Goal: Task Accomplishment & Management: Manage account settings

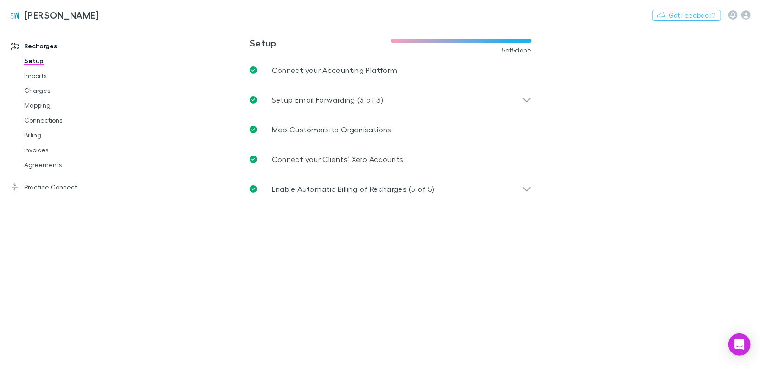
click at [25, 150] on link "Invoices" at bounding box center [68, 149] width 107 height 15
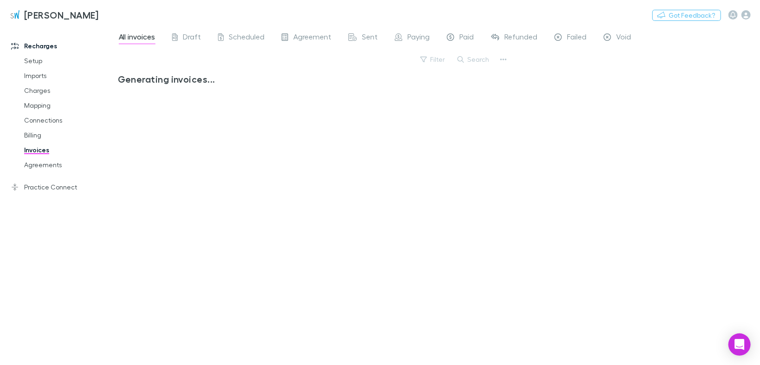
click at [468, 39] on span "Paid" at bounding box center [467, 38] width 14 height 12
click at [476, 61] on button "Search" at bounding box center [474, 59] width 42 height 11
type input "****"
click at [469, 37] on span "Paid" at bounding box center [467, 38] width 14 height 12
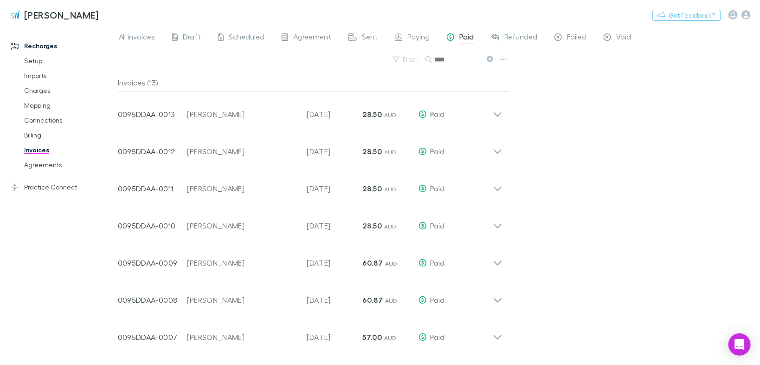
click at [497, 113] on icon at bounding box center [498, 110] width 10 height 19
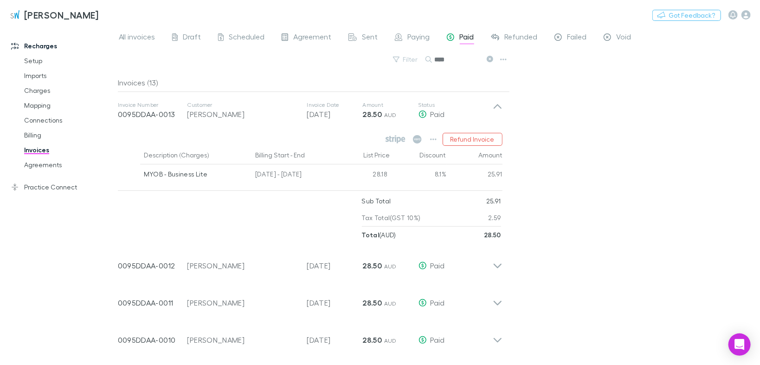
click at [497, 113] on icon at bounding box center [498, 110] width 10 height 19
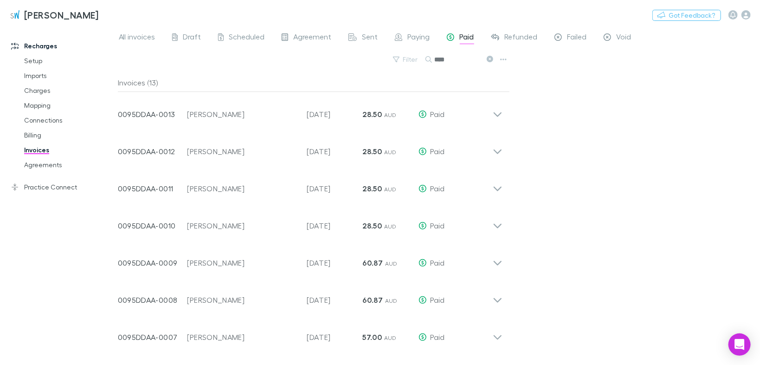
click at [498, 263] on icon at bounding box center [497, 263] width 8 height 5
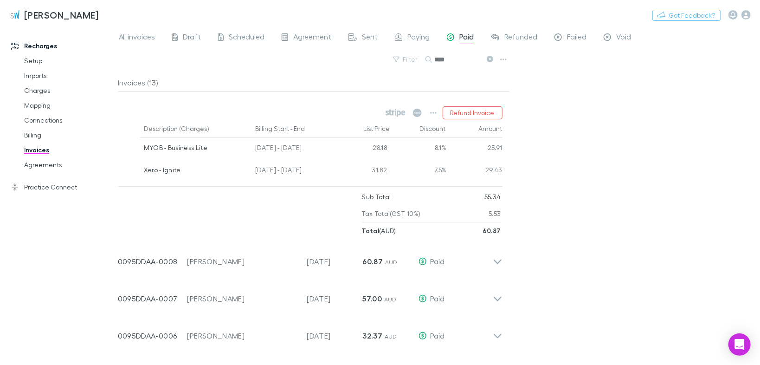
scroll to position [186, 0]
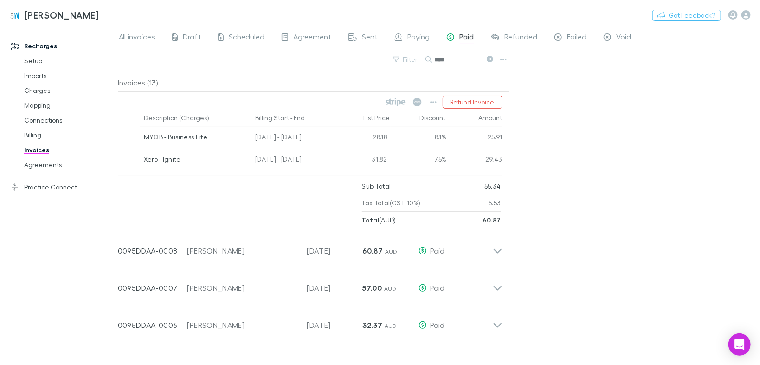
click at [494, 250] on icon at bounding box center [497, 251] width 8 height 5
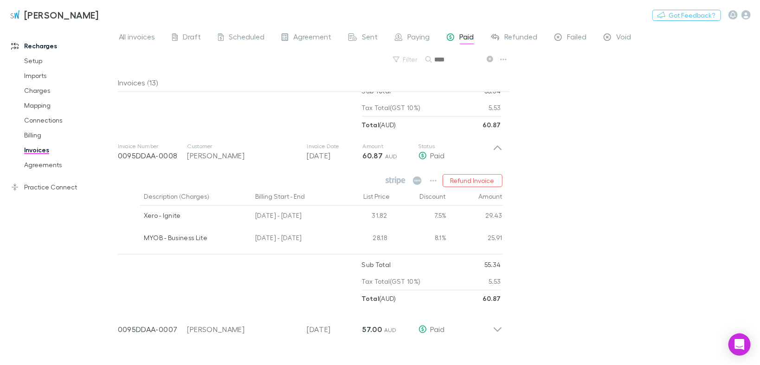
scroll to position [297, 0]
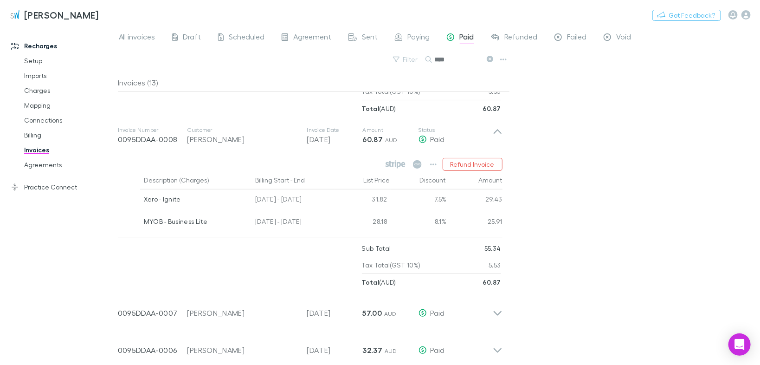
click at [495, 132] on icon at bounding box center [497, 131] width 8 height 5
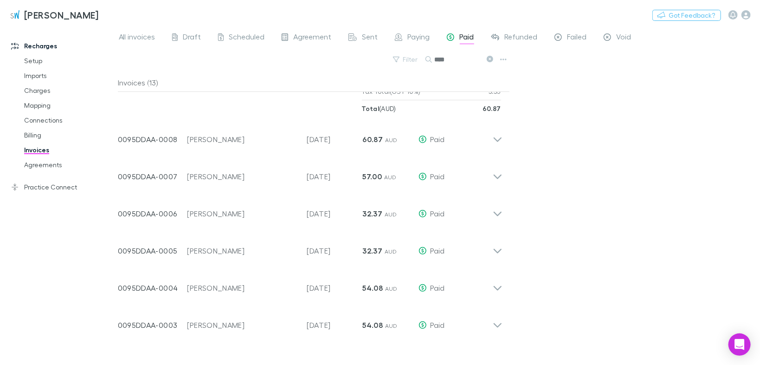
click at [497, 173] on icon at bounding box center [498, 172] width 10 height 19
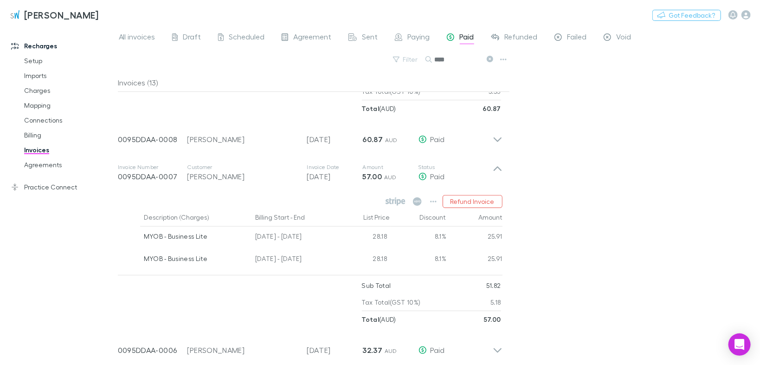
click at [498, 169] on icon at bounding box center [498, 172] width 10 height 19
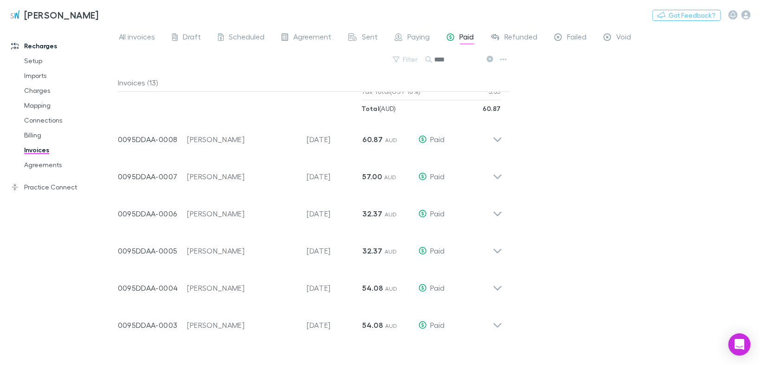
click at [499, 211] on icon at bounding box center [498, 209] width 10 height 19
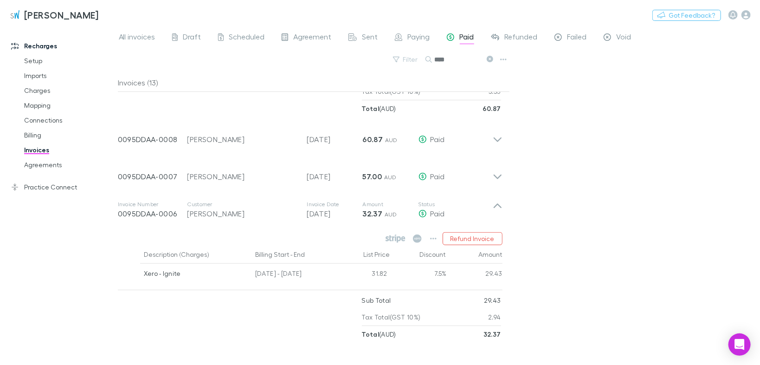
click at [494, 202] on icon at bounding box center [498, 209] width 10 height 19
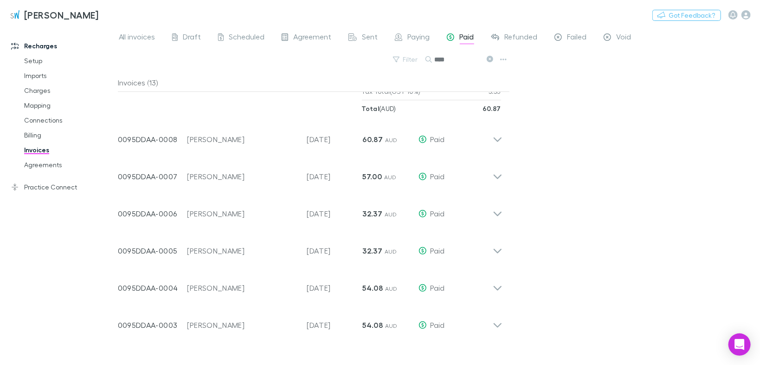
click at [499, 247] on icon at bounding box center [498, 246] width 10 height 19
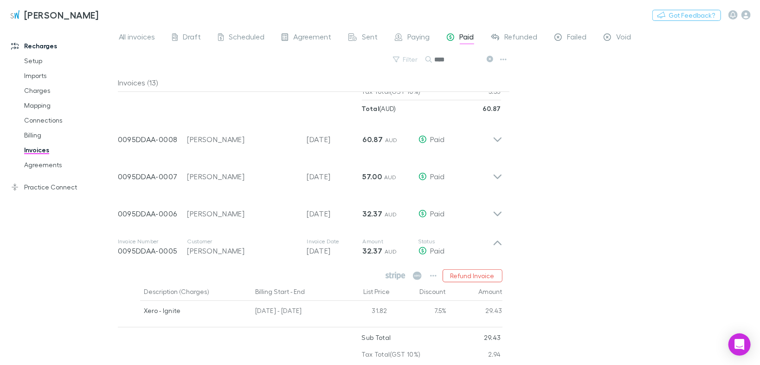
click at [501, 244] on icon at bounding box center [497, 242] width 8 height 5
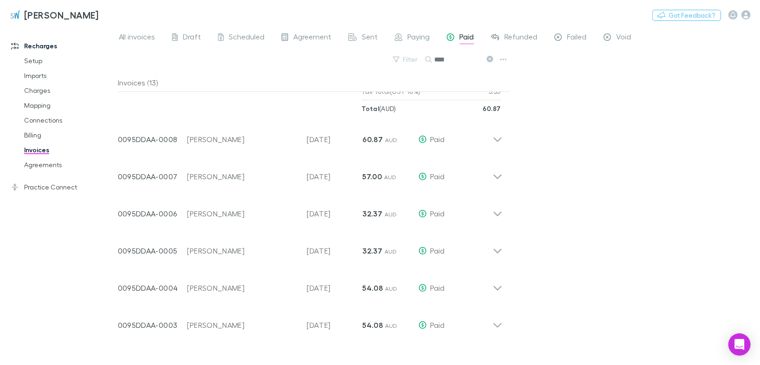
click at [501, 289] on icon at bounding box center [498, 284] width 10 height 19
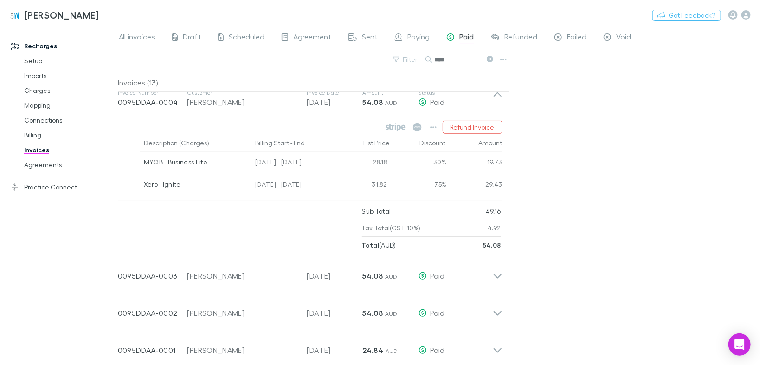
scroll to position [489, 0]
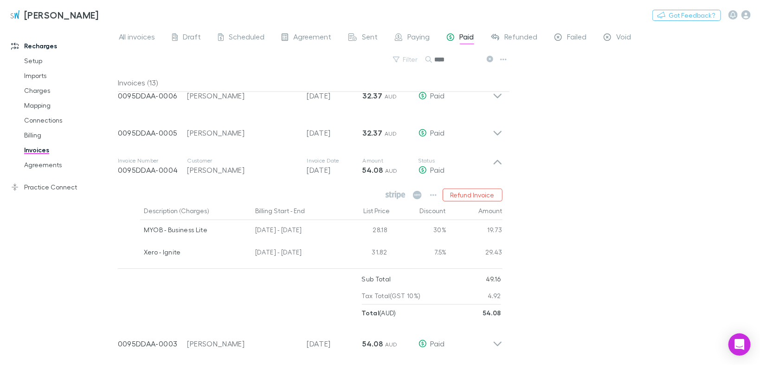
click at [501, 157] on icon at bounding box center [498, 166] width 10 height 19
click at [497, 163] on icon at bounding box center [498, 166] width 10 height 19
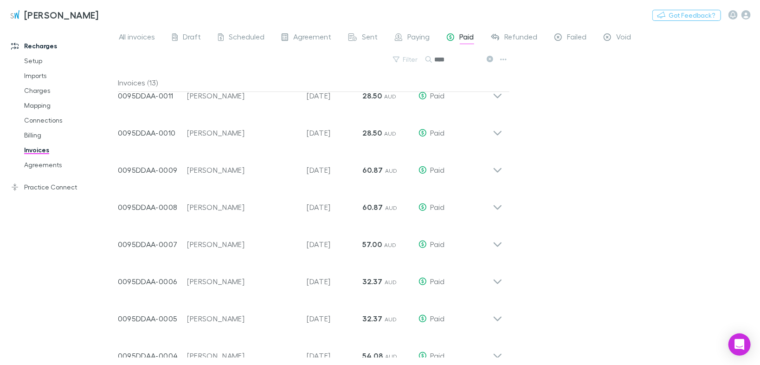
click at [497, 242] on icon at bounding box center [498, 240] width 10 height 19
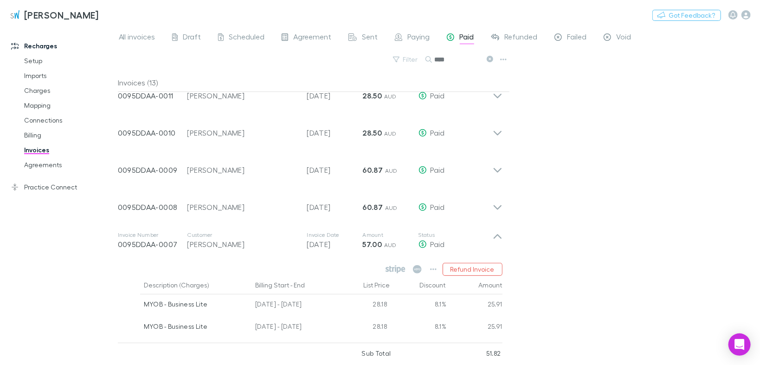
click at [497, 242] on icon at bounding box center [498, 240] width 10 height 19
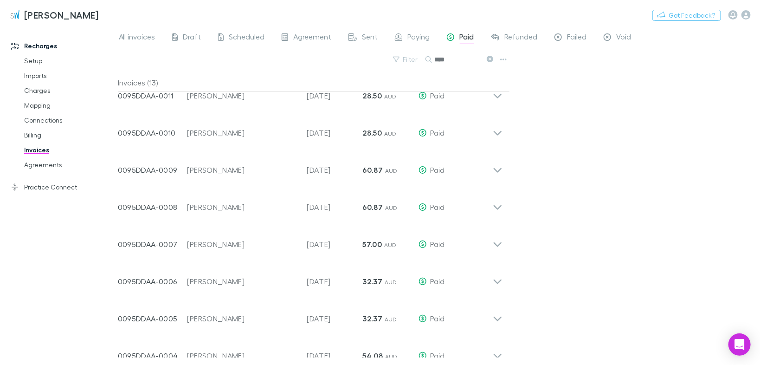
click at [499, 279] on icon at bounding box center [498, 277] width 10 height 19
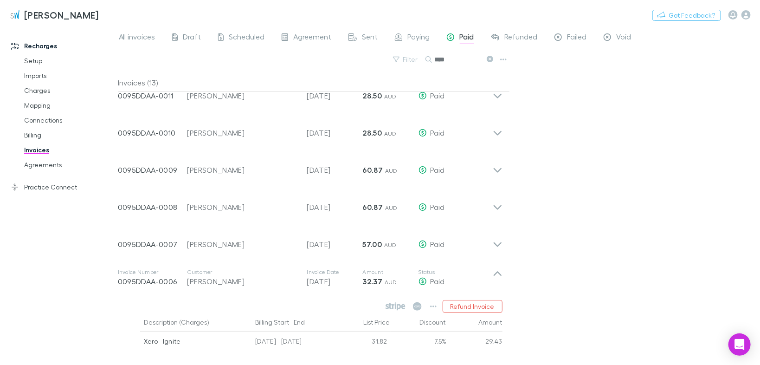
click at [499, 279] on icon at bounding box center [498, 277] width 10 height 19
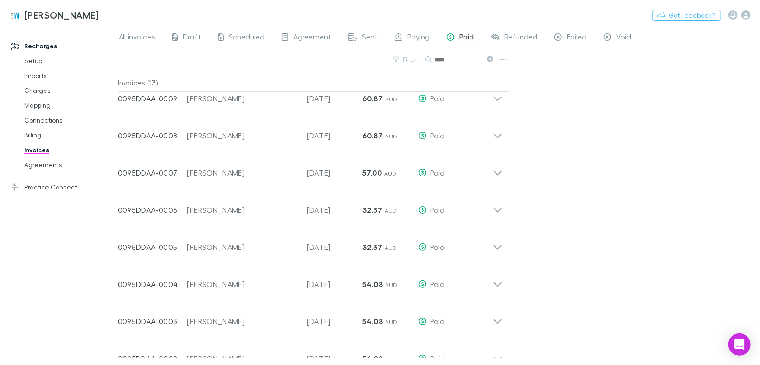
scroll to position [167, 0]
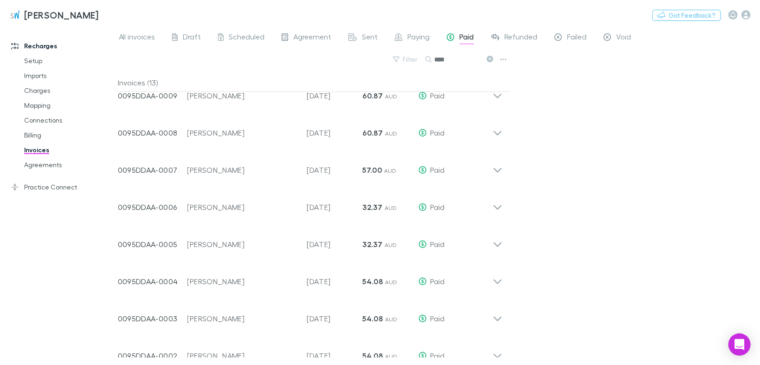
click at [494, 243] on icon at bounding box center [498, 240] width 10 height 19
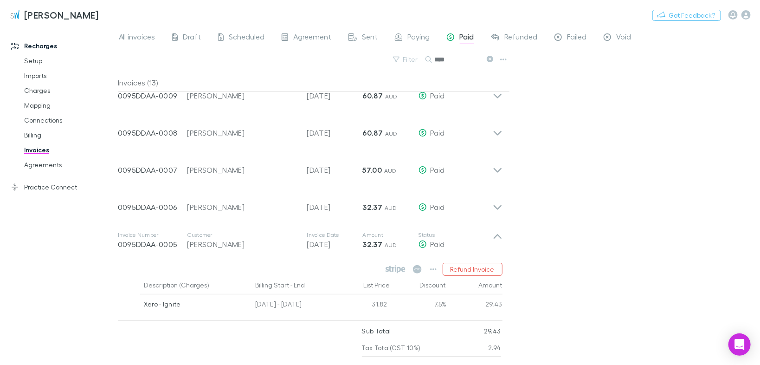
click at [494, 243] on icon at bounding box center [498, 240] width 10 height 19
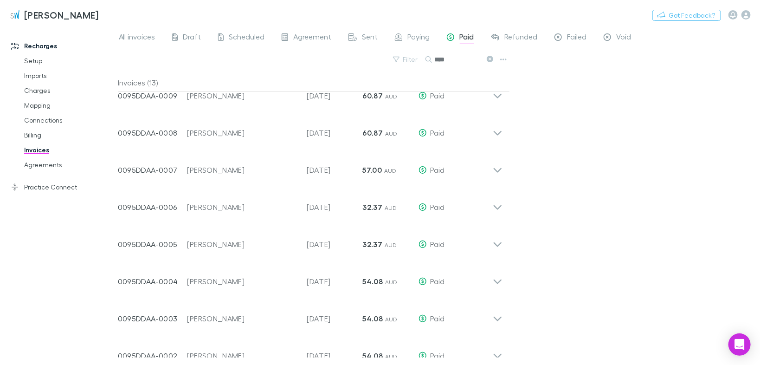
click at [497, 282] on icon at bounding box center [497, 281] width 8 height 5
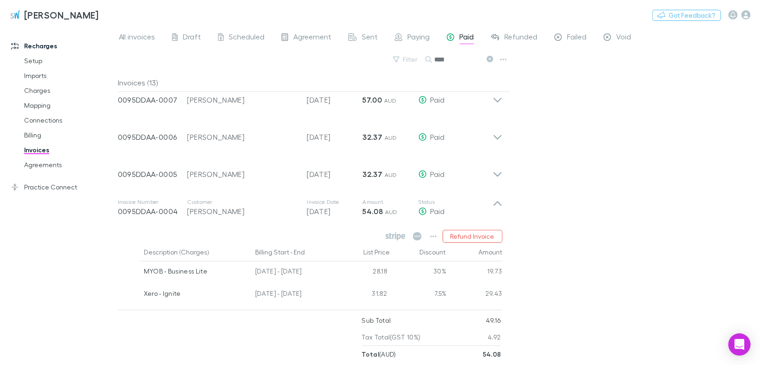
scroll to position [241, 0]
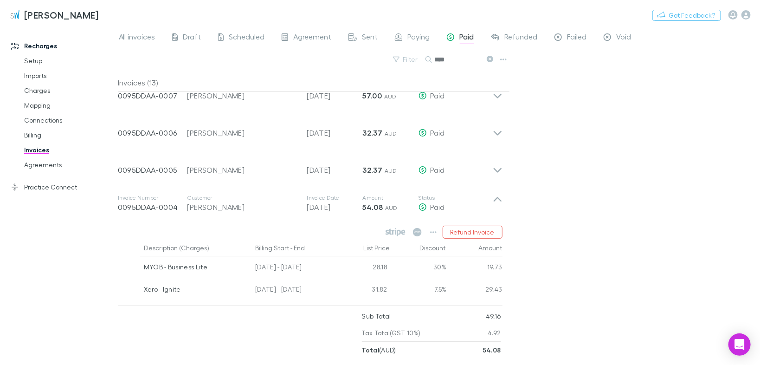
click at [493, 202] on icon at bounding box center [498, 203] width 10 height 19
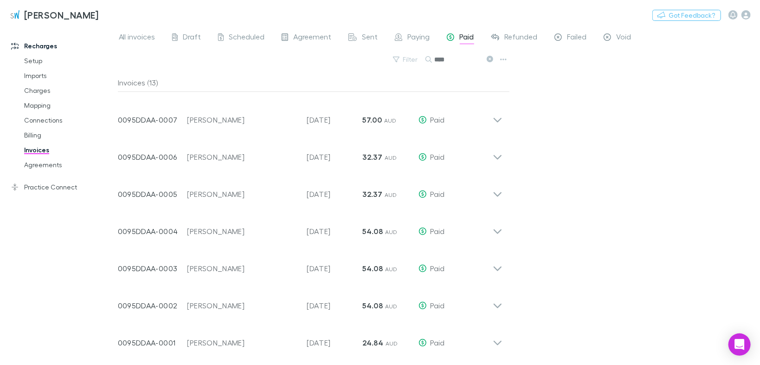
scroll to position [217, 0]
click at [494, 267] on icon at bounding box center [498, 265] width 10 height 19
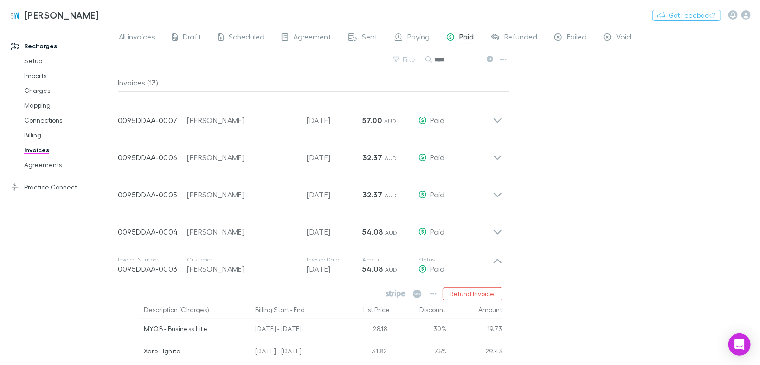
click at [494, 266] on icon at bounding box center [498, 265] width 10 height 19
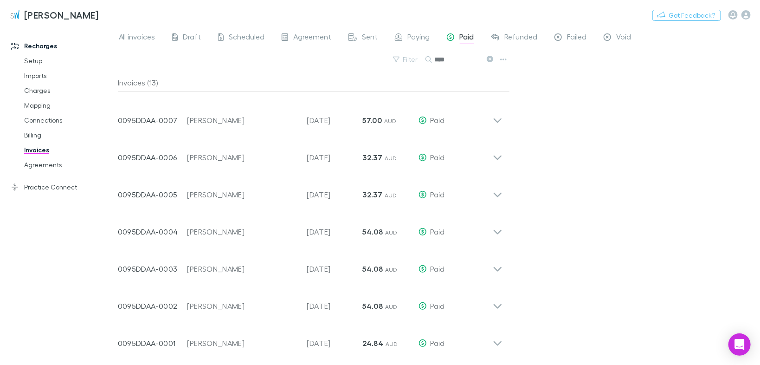
click at [494, 303] on icon at bounding box center [498, 302] width 10 height 19
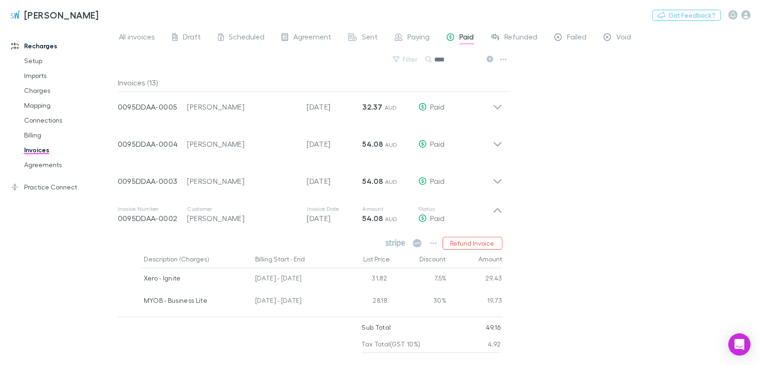
scroll to position [353, 0]
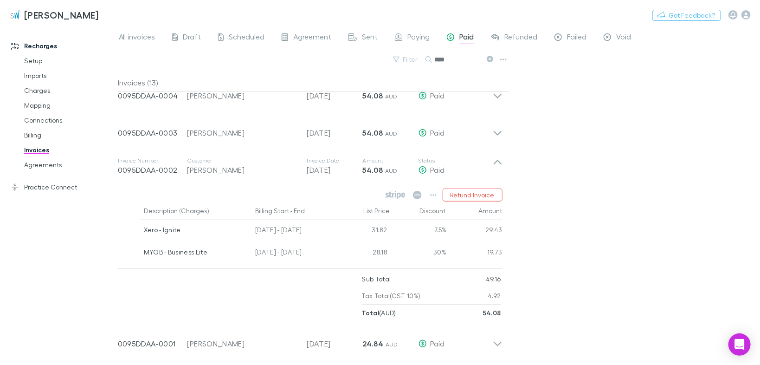
click at [497, 165] on icon at bounding box center [498, 166] width 10 height 19
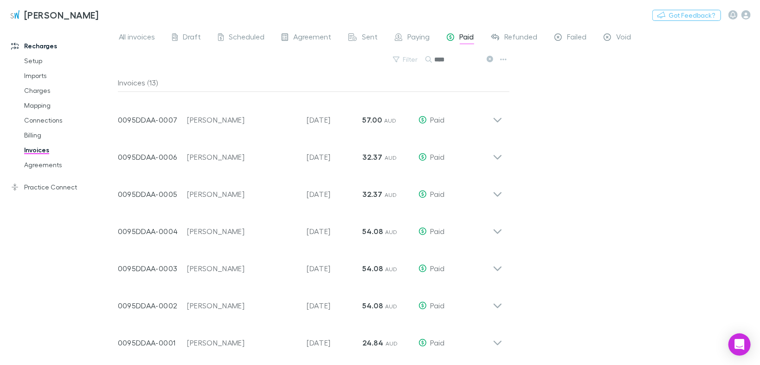
scroll to position [217, 0]
click at [499, 344] on icon at bounding box center [498, 339] width 10 height 19
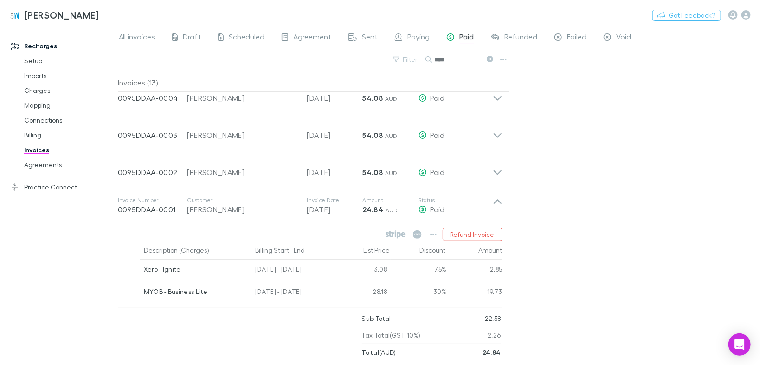
scroll to position [353, 0]
click at [492, 198] on p "Status" at bounding box center [455, 197] width 74 height 7
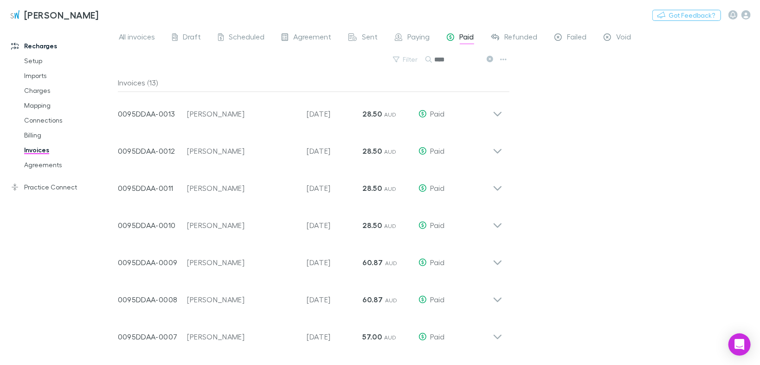
scroll to position [0, 0]
